Goal: Task Accomplishment & Management: Use online tool/utility

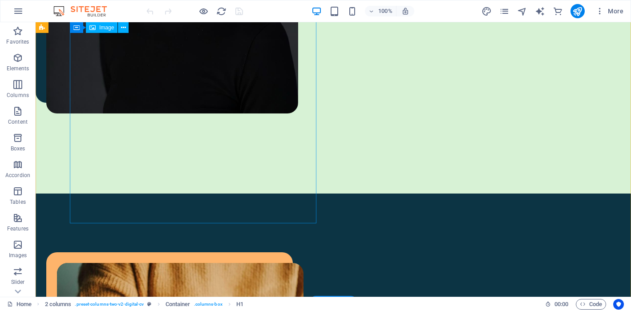
scroll to position [650, 0]
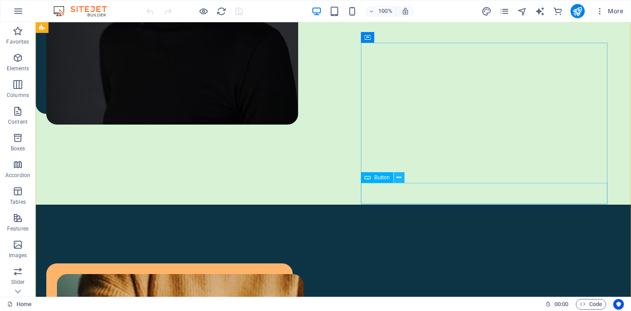
click at [401, 179] on icon at bounding box center [398, 177] width 5 height 9
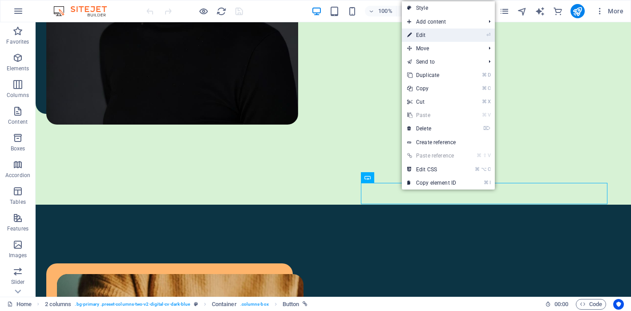
click at [444, 36] on link "⏎ Edit" at bounding box center [432, 34] width 60 height 13
select select "px"
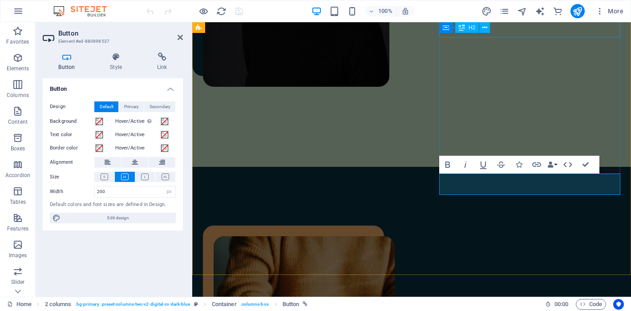
scroll to position [652, 0]
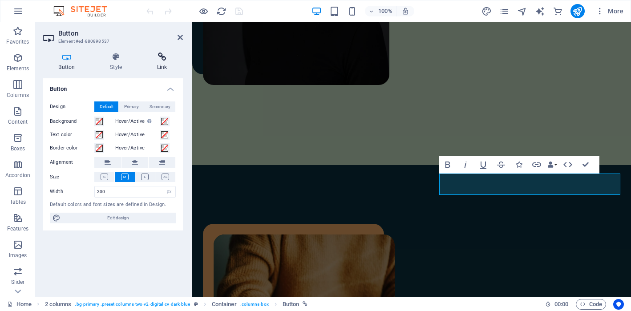
click at [161, 60] on icon at bounding box center [162, 57] width 42 height 9
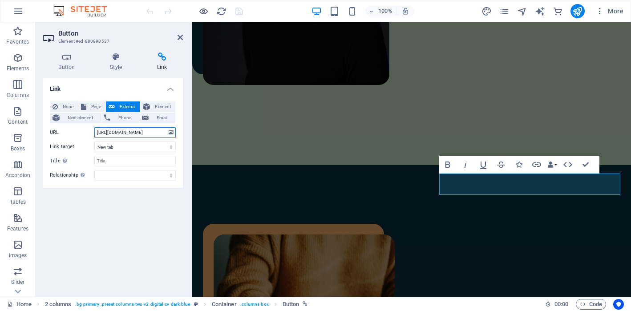
click at [137, 134] on input "[URL][DOMAIN_NAME]" at bounding box center [134, 132] width 81 height 11
click at [128, 198] on div "Link None Page External Element Next element Phone Email Page Home Legal Notice…" at bounding box center [113, 183] width 140 height 211
click at [155, 120] on span "Email" at bounding box center [161, 118] width 21 height 11
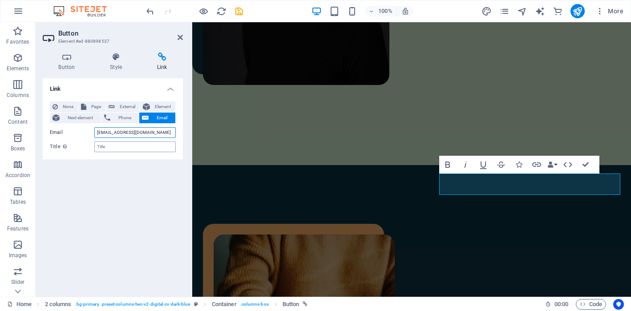
type input "[EMAIL_ADDRESS][DOMAIN_NAME]"
click at [125, 149] on input "Title Additional link description, should not be the same as the link text. The…" at bounding box center [134, 146] width 81 height 11
type input "CV Request"
click at [122, 202] on div "Link None Page External Element Next element Phone Email Page Home Legal Notice…" at bounding box center [113, 183] width 140 height 211
click at [581, 13] on icon "publish" at bounding box center [577, 11] width 10 height 10
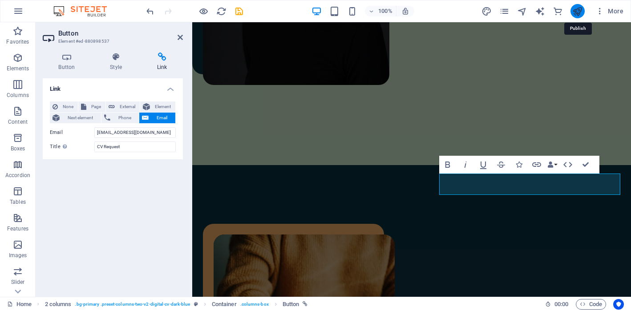
checkbox input "false"
